Goal: Transaction & Acquisition: Download file/media

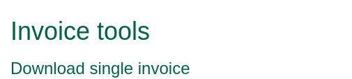
scroll to position [265, 0]
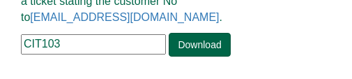
drag, startPoint x: 74, startPoint y: 42, endPoint x: 11, endPoint y: 32, distance: 64.2
paste input "RWE22"
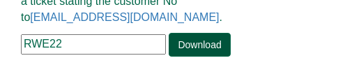
type input "RWE22"
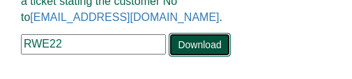
click at [207, 47] on link "Download" at bounding box center [198, 45] width 61 height 24
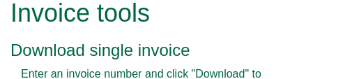
scroll to position [0, 0]
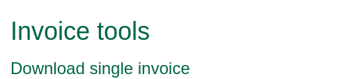
drag, startPoint x: 93, startPoint y: 9, endPoint x: -13, endPoint y: -10, distance: 106.8
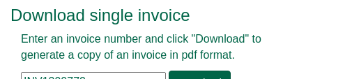
scroll to position [70, 0]
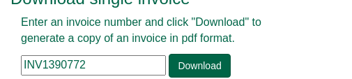
paste input "• INV1070831"
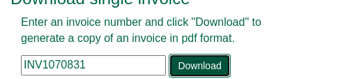
click at [203, 60] on link "Download" at bounding box center [198, 66] width 61 height 24
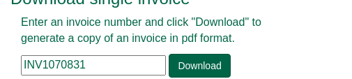
click at [143, 58] on input "INV1070831" at bounding box center [93, 65] width 145 height 20
drag, startPoint x: 105, startPoint y: 63, endPoint x: -4, endPoint y: 61, distance: 109.3
paste input "• INV1073658"
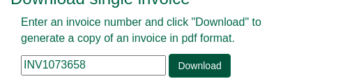
type input "INV1073658"
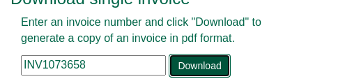
click at [196, 66] on link "Download" at bounding box center [198, 66] width 61 height 24
